Goal: Task Accomplishment & Management: Manage account settings

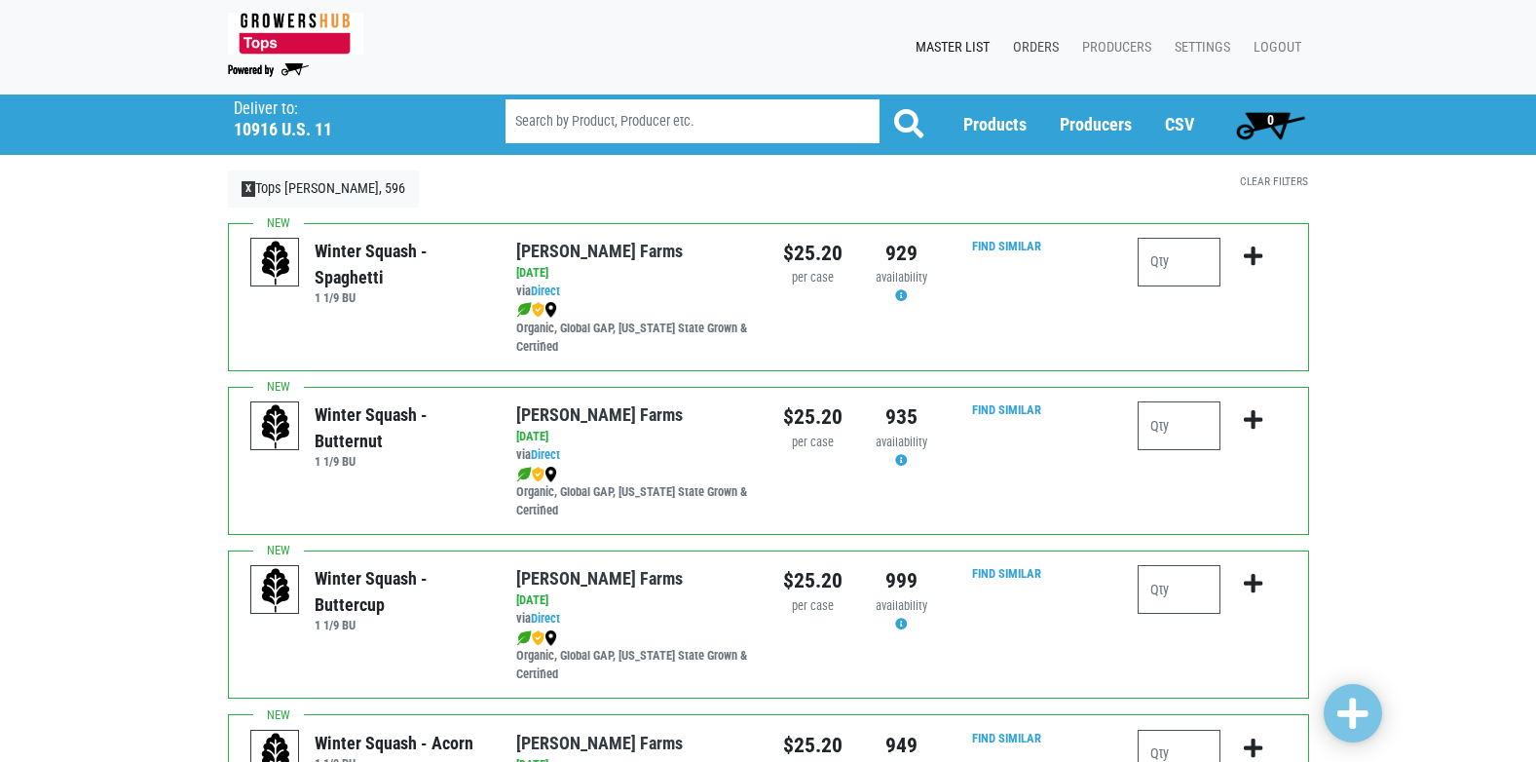
click at [1023, 48] on link "Orders" at bounding box center [1032, 47] width 69 height 37
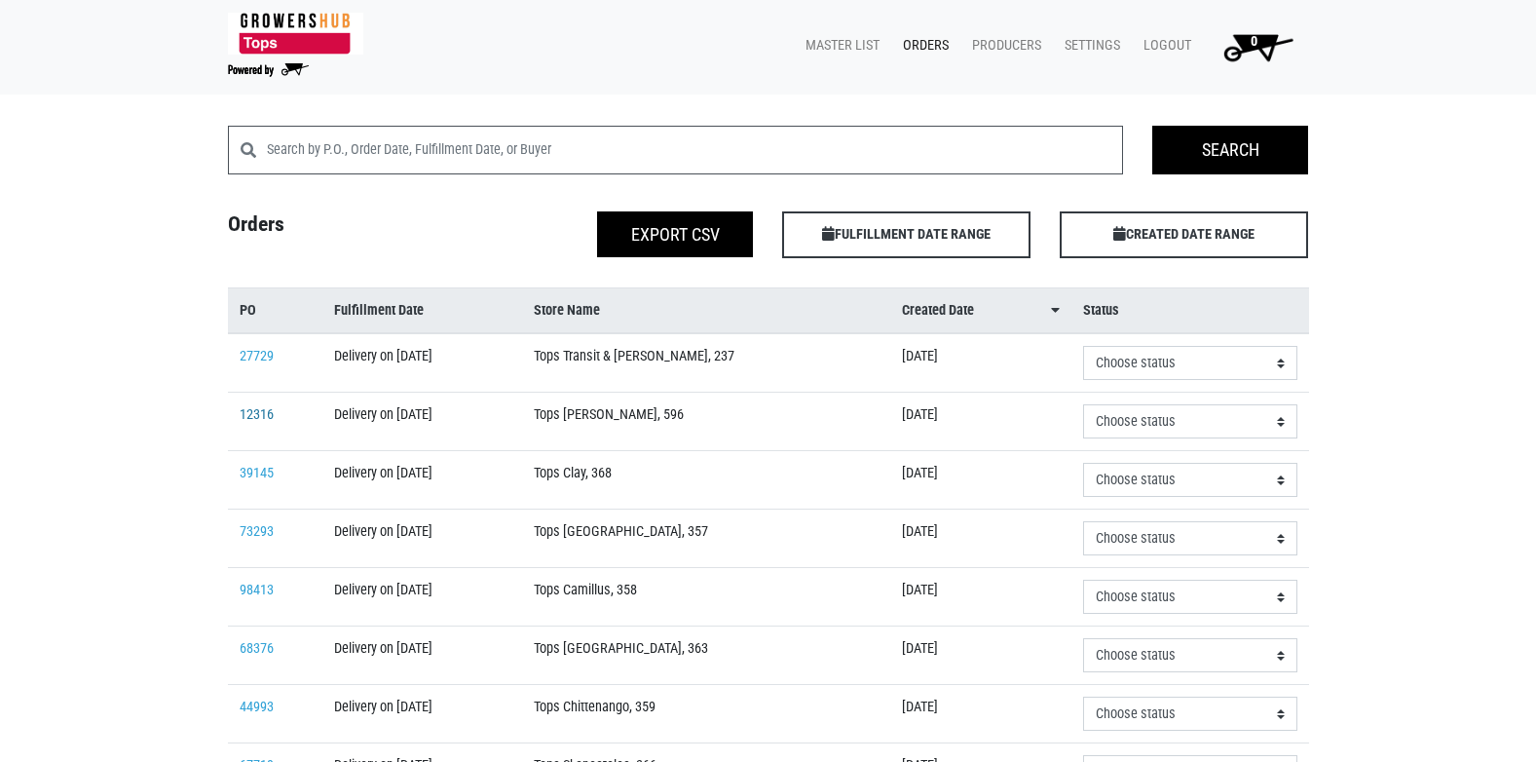
click at [248, 412] on link "12316" at bounding box center [257, 414] width 34 height 17
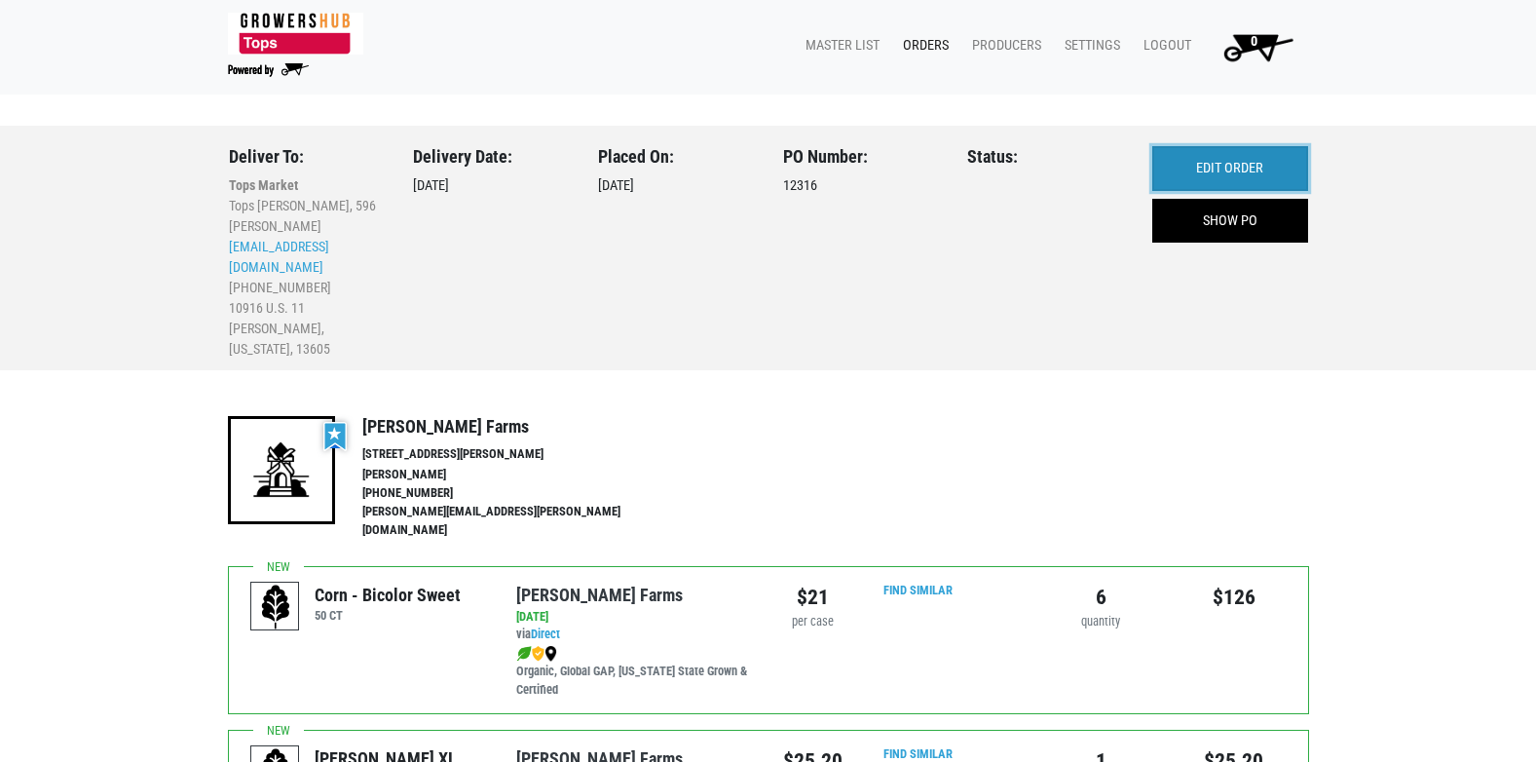
click at [1230, 171] on link "EDIT ORDER" at bounding box center [1231, 168] width 156 height 45
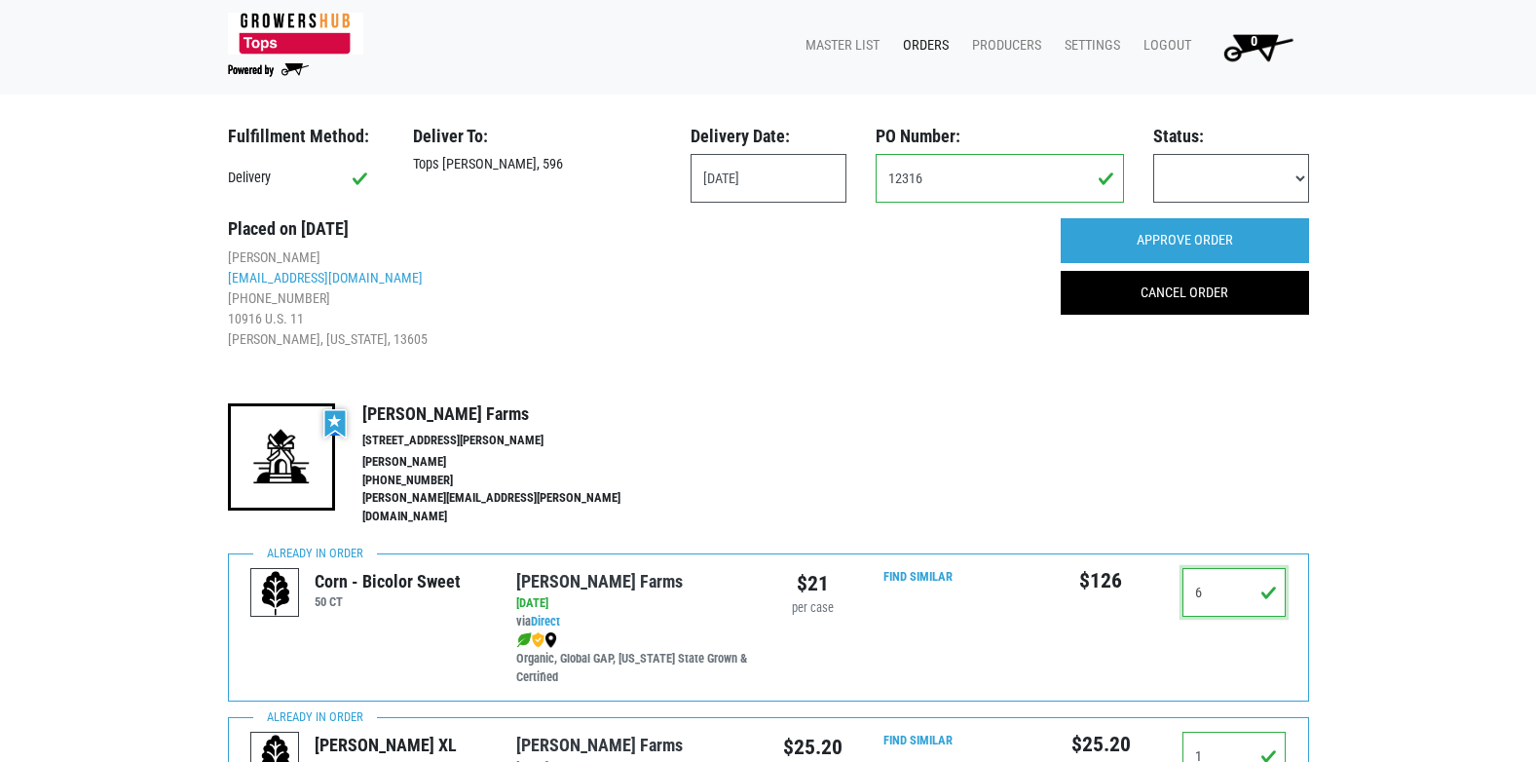
click at [1232, 587] on input "6" at bounding box center [1235, 592] width 104 height 49
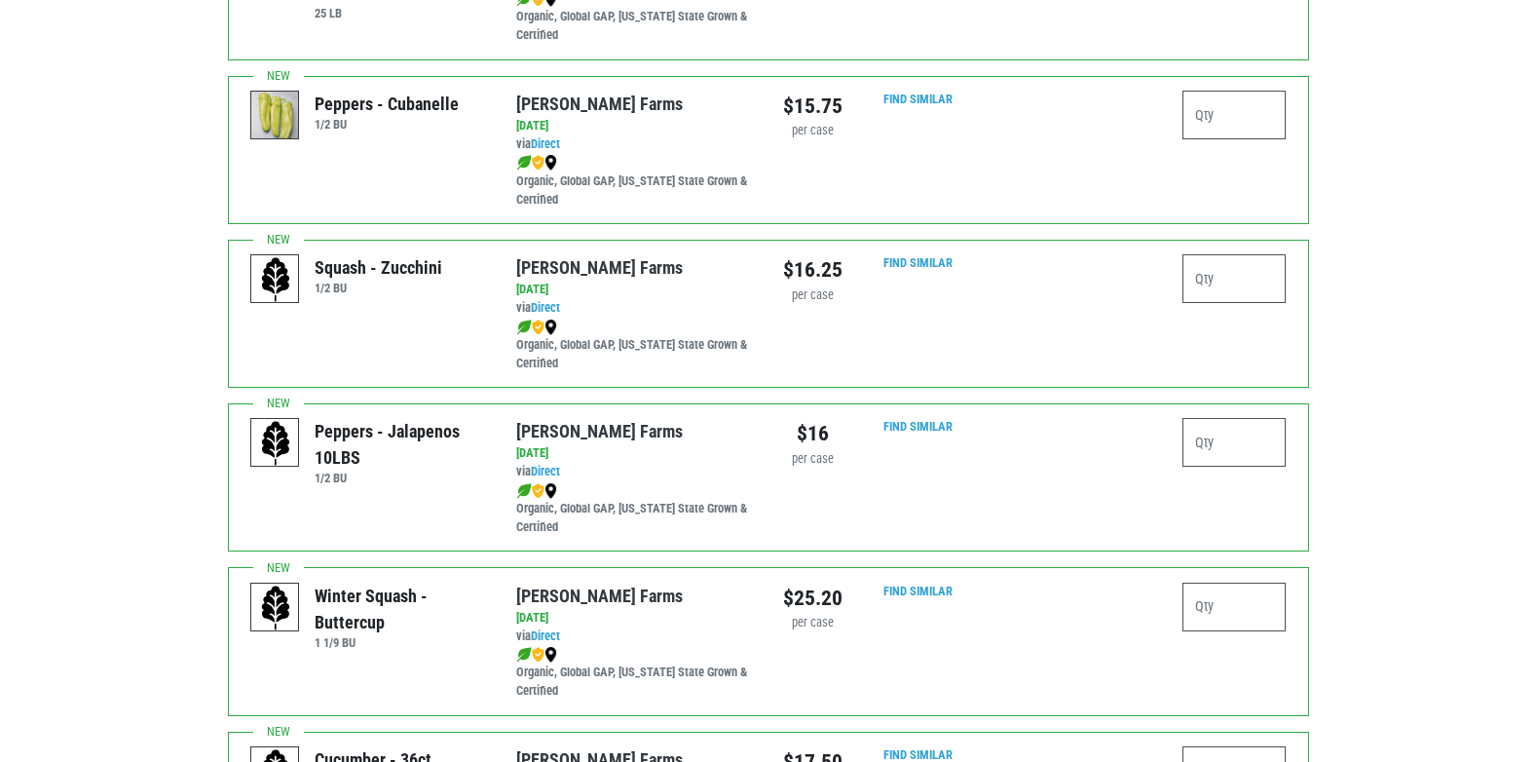
scroll to position [3313, 0]
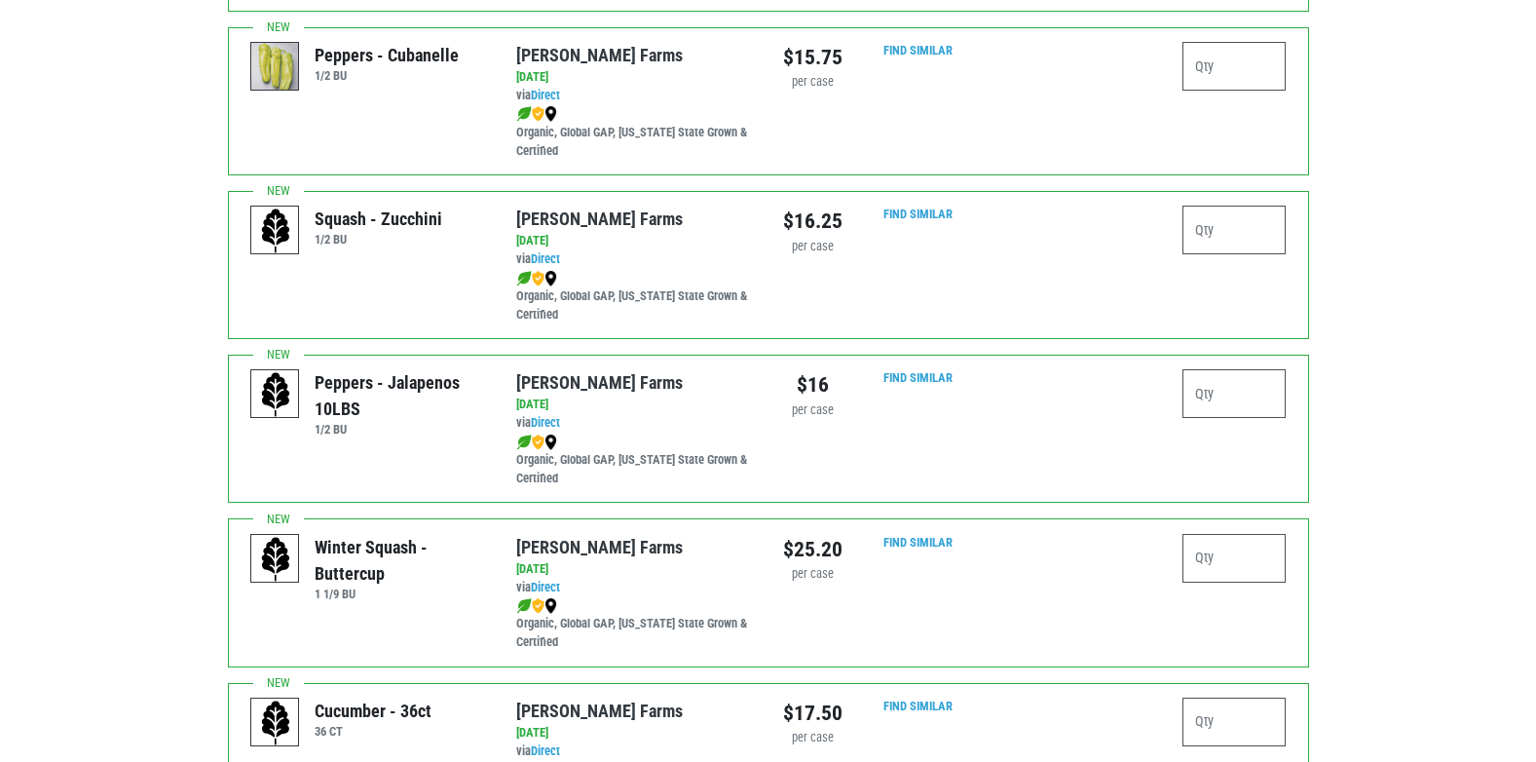
type input "10"
click at [1224, 386] on input "number" at bounding box center [1235, 393] width 104 height 49
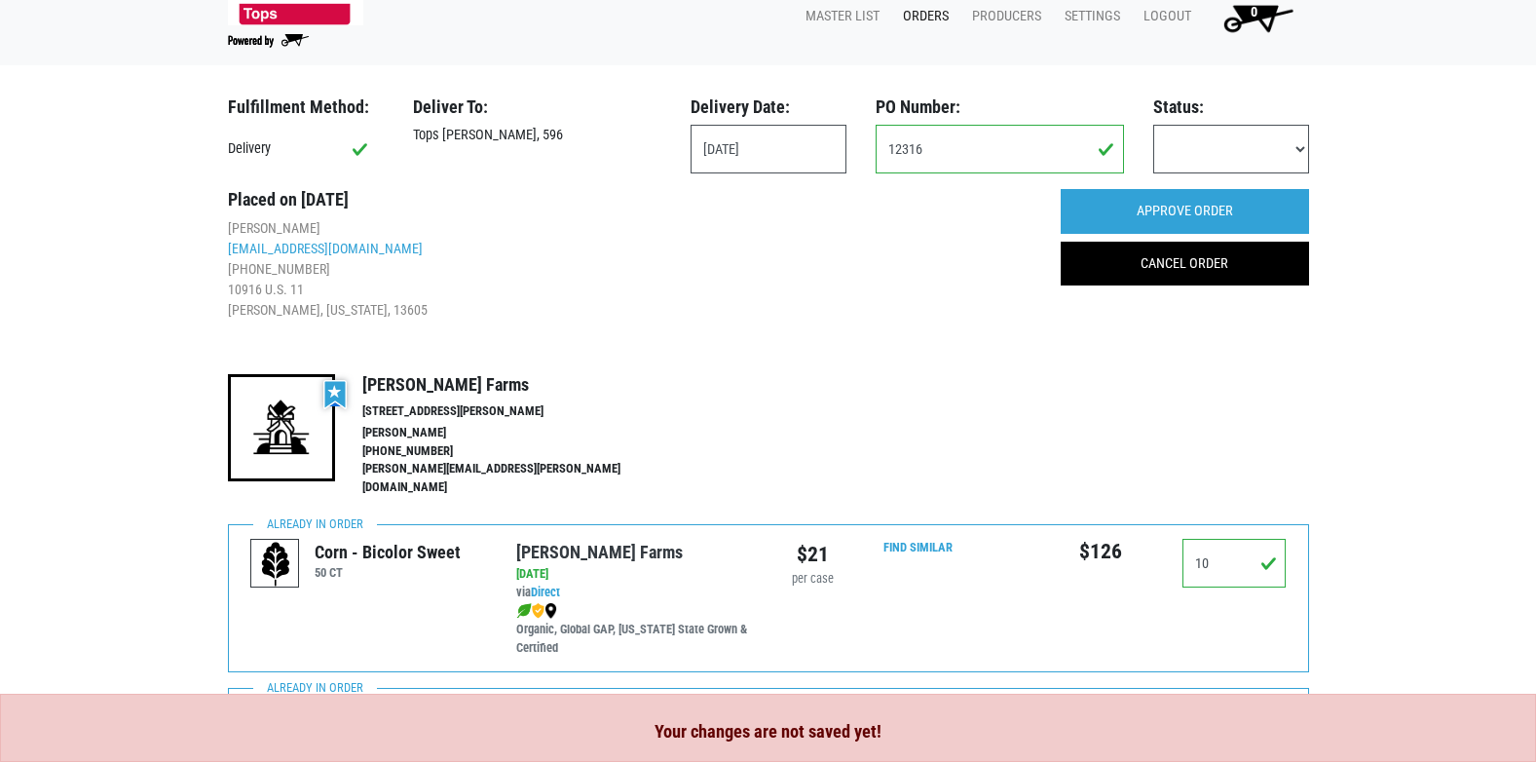
scroll to position [0, 0]
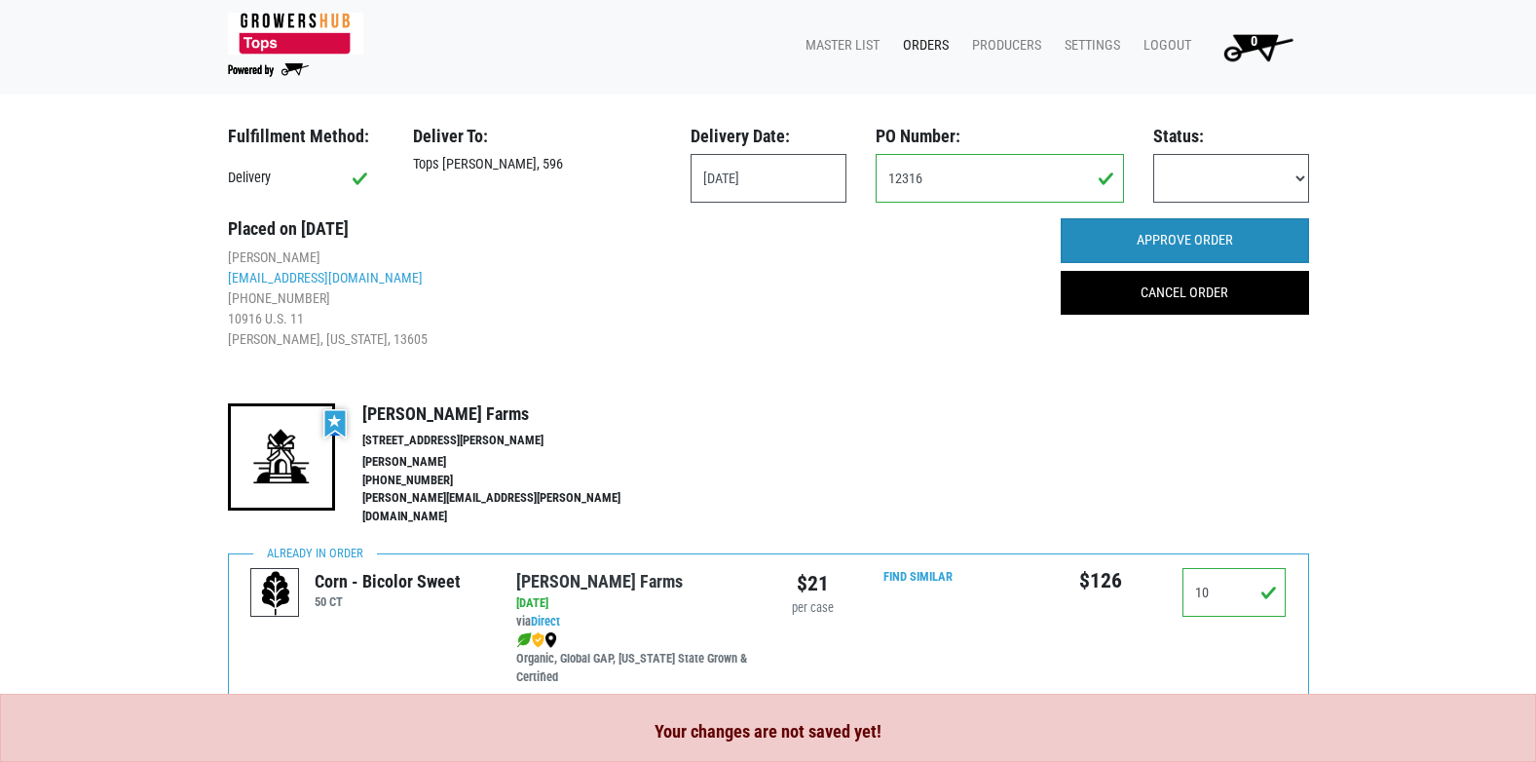
type input "1"
click at [1191, 247] on input "APPROVE ORDER" at bounding box center [1185, 240] width 248 height 45
